Goal: Transaction & Acquisition: Download file/media

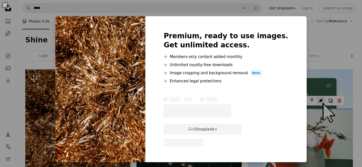
scroll to position [68, 0]
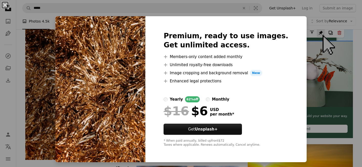
click at [5, 4] on button "An X shape" at bounding box center [5, 5] width 6 height 6
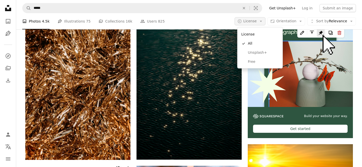
click at [259, 21] on button "A copyright icon © License Arrow down" at bounding box center [250, 21] width 31 height 8
click at [256, 59] on link "Free" at bounding box center [259, 61] width 41 height 9
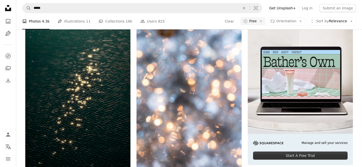
scroll to position [64, 0]
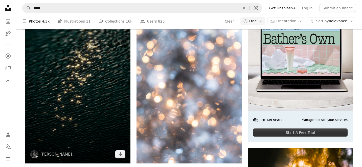
click at [120, 158] on img at bounding box center [77, 84] width 105 height 158
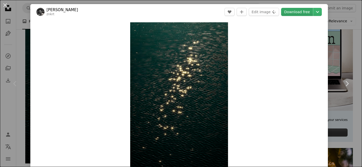
click at [304, 14] on link "Download free" at bounding box center [297, 12] width 32 height 8
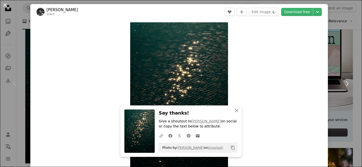
click at [5, 5] on button "An X shape" at bounding box center [5, 5] width 6 height 6
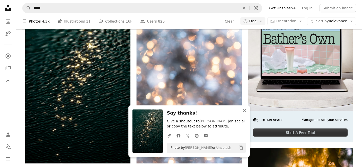
click at [246, 108] on icon "button" at bounding box center [245, 110] width 4 height 4
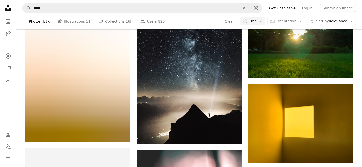
scroll to position [884, 0]
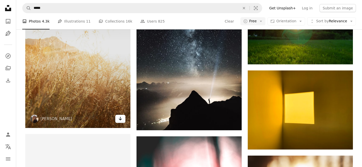
click at [121, 118] on icon "Arrow pointing down" at bounding box center [120, 118] width 4 height 6
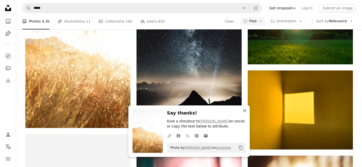
click at [246, 113] on icon "An X shape" at bounding box center [245, 110] width 6 height 6
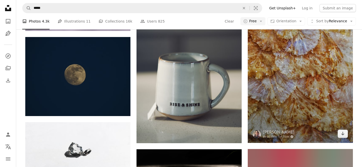
scroll to position [5834, 0]
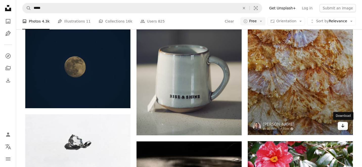
click at [341, 127] on icon "Arrow pointing down" at bounding box center [343, 125] width 4 height 6
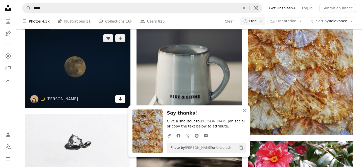
click at [122, 98] on icon "Arrow pointing down" at bounding box center [120, 99] width 4 height 6
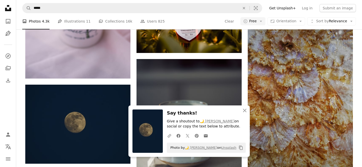
scroll to position [5780, 0]
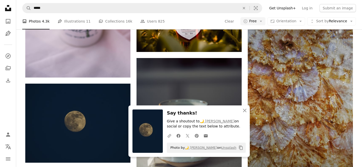
click at [310, 76] on img at bounding box center [300, 95] width 105 height 187
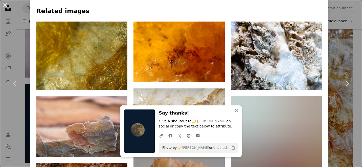
scroll to position [366, 0]
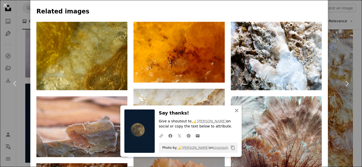
click at [240, 110] on button "An X shape Close" at bounding box center [237, 110] width 10 height 10
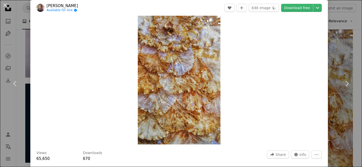
scroll to position [0, 0]
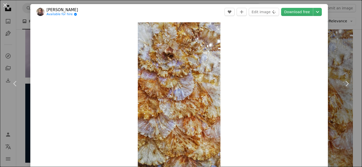
click at [7, 4] on button "An X shape" at bounding box center [5, 5] width 6 height 6
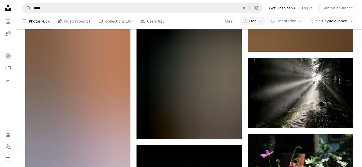
scroll to position [8060, 0]
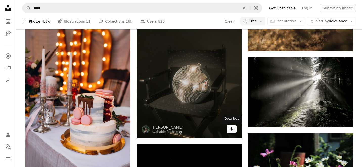
click at [231, 129] on icon "Download" at bounding box center [231, 129] width 3 height 4
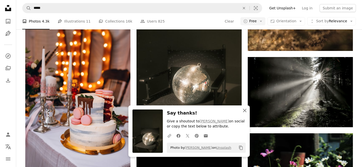
click at [243, 111] on icon "An X shape" at bounding box center [245, 110] width 6 height 6
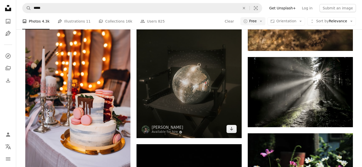
click at [196, 81] on img at bounding box center [188, 59] width 105 height 158
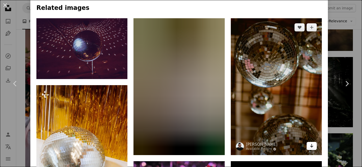
scroll to position [381, 0]
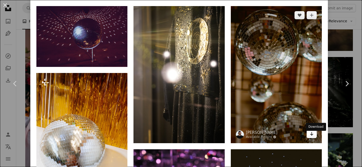
click at [314, 136] on icon "Arrow pointing down" at bounding box center [312, 133] width 4 height 6
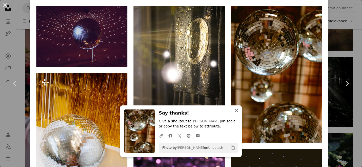
click at [236, 110] on icon "button" at bounding box center [237, 110] width 4 height 4
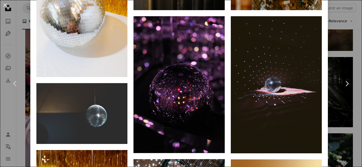
scroll to position [514, 0]
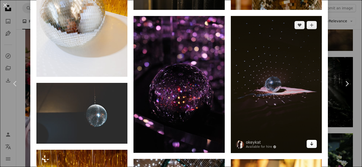
click at [313, 145] on icon "Download" at bounding box center [311, 144] width 3 height 4
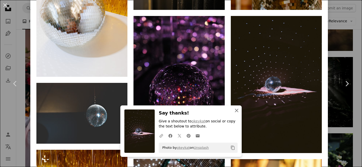
click at [237, 110] on icon "An X shape" at bounding box center [237, 110] width 6 height 6
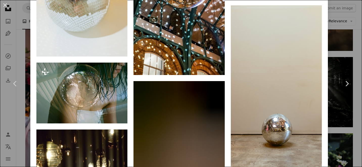
scroll to position [754, 0]
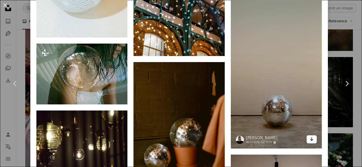
click at [313, 141] on icon "Download" at bounding box center [311, 139] width 3 height 4
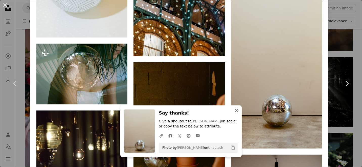
click at [237, 112] on icon "An X shape" at bounding box center [237, 110] width 6 height 6
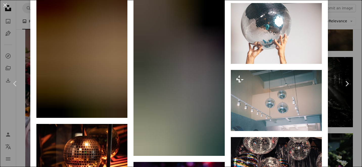
scroll to position [2560, 0]
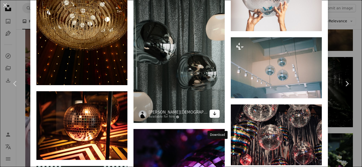
click at [217, 116] on icon "Arrow pointing down" at bounding box center [215, 113] width 4 height 6
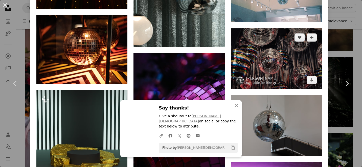
scroll to position [2637, 0]
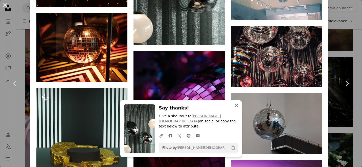
click at [239, 108] on icon "An X shape" at bounding box center [237, 105] width 6 height 6
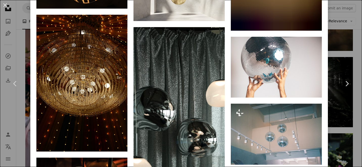
scroll to position [2503, 0]
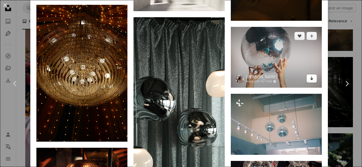
click at [314, 81] on icon "Arrow pointing down" at bounding box center [312, 78] width 4 height 6
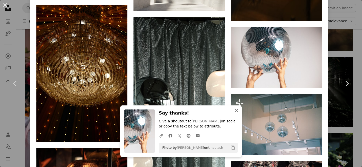
click at [236, 111] on icon "An X shape" at bounding box center [237, 110] width 6 height 6
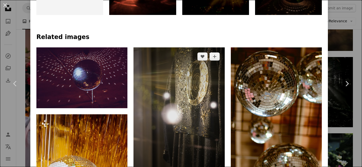
scroll to position [0, 0]
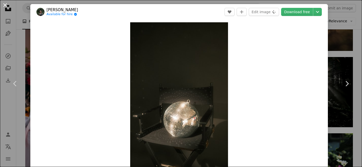
click at [5, 7] on button "An X shape" at bounding box center [5, 5] width 6 height 6
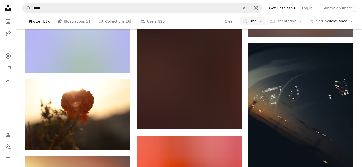
scroll to position [8532, 0]
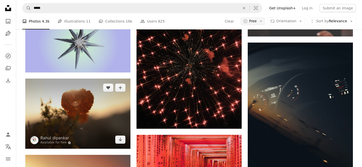
click at [100, 126] on img at bounding box center [77, 113] width 105 height 70
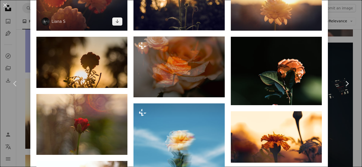
scroll to position [390, 0]
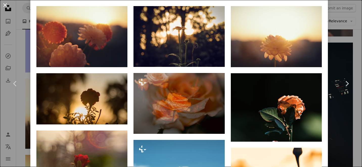
click at [7, 6] on button "An X shape" at bounding box center [5, 5] width 6 height 6
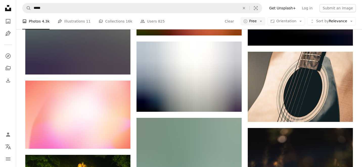
scroll to position [7846, 0]
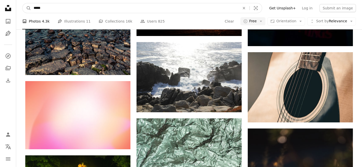
drag, startPoint x: 49, startPoint y: 8, endPoint x: 0, endPoint y: 2, distance: 49.2
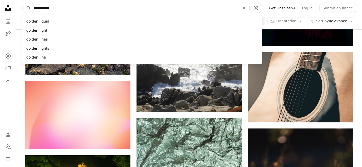
type input "**********"
click at [22, 3] on button "A magnifying glass" at bounding box center [26, 8] width 9 height 10
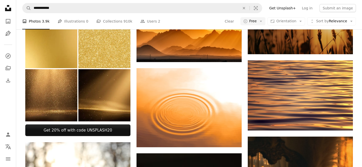
scroll to position [244, 0]
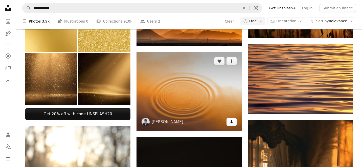
click at [233, 123] on icon "Arrow pointing down" at bounding box center [231, 121] width 4 height 6
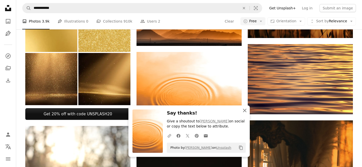
click at [245, 111] on icon "An X shape" at bounding box center [245, 110] width 6 height 6
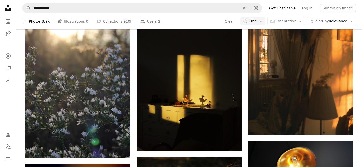
scroll to position [372, 0]
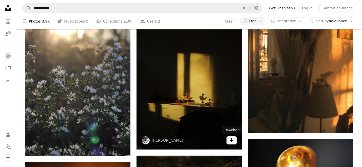
click at [232, 140] on icon "Download" at bounding box center [231, 140] width 3 height 4
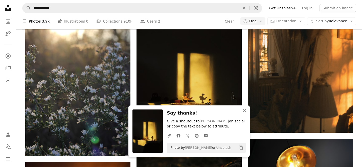
click at [246, 111] on icon "button" at bounding box center [245, 110] width 4 height 4
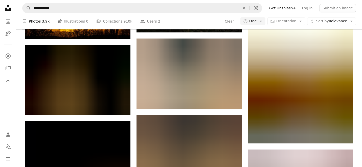
scroll to position [564, 0]
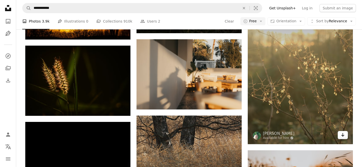
click at [346, 136] on link "Arrow pointing down" at bounding box center [343, 135] width 10 height 8
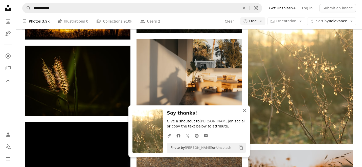
click at [247, 112] on icon "An X shape" at bounding box center [245, 110] width 6 height 6
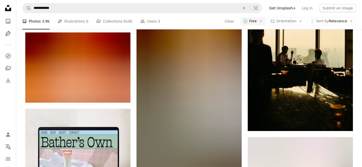
scroll to position [816, 0]
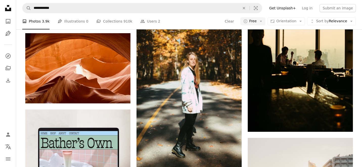
click at [360, 83] on div "A heart A plus sign [PERSON_NAME] Available for hire A checkmark inside of a ci…" at bounding box center [189, 52] width 346 height 1598
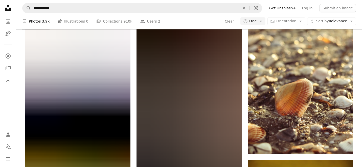
scroll to position [3986, 0]
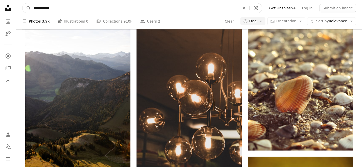
drag, startPoint x: 60, startPoint y: 7, endPoint x: 17, endPoint y: 5, distance: 42.8
click at [17, 5] on nav "**********" at bounding box center [189, 8] width 346 height 16
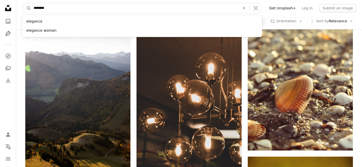
type input "********"
click at [22, 3] on button "A magnifying glass" at bounding box center [26, 8] width 9 height 10
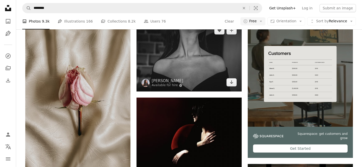
scroll to position [61, 0]
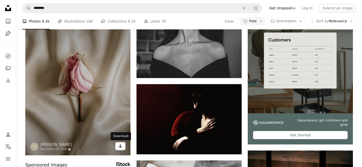
click at [120, 146] on icon "Download" at bounding box center [120, 146] width 3 height 4
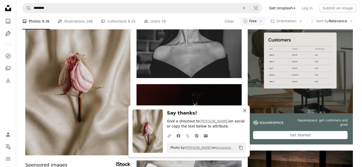
click at [246, 111] on icon "An X shape" at bounding box center [245, 110] width 6 height 6
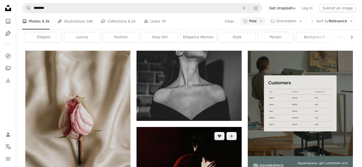
scroll to position [1, 0]
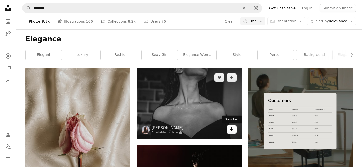
click at [232, 131] on icon "Arrow pointing down" at bounding box center [231, 129] width 4 height 6
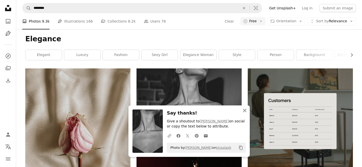
click at [244, 109] on icon "An X shape" at bounding box center [245, 110] width 6 height 6
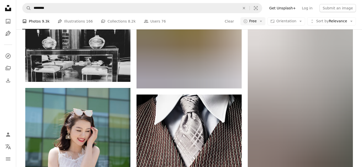
scroll to position [5355, 0]
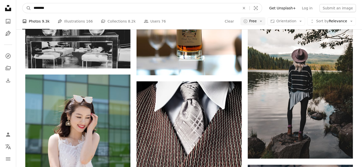
click at [61, 9] on input "********" at bounding box center [134, 8] width 207 height 10
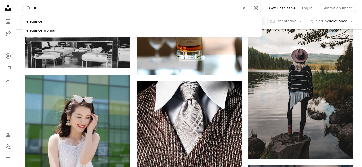
type input "*"
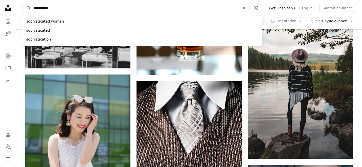
type input "**********"
click button "A magnifying glass" at bounding box center [26, 8] width 9 height 10
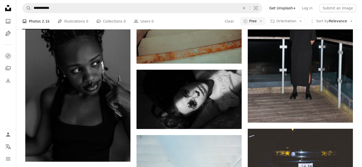
scroll to position [4547, 0]
